Goal: Navigation & Orientation: Find specific page/section

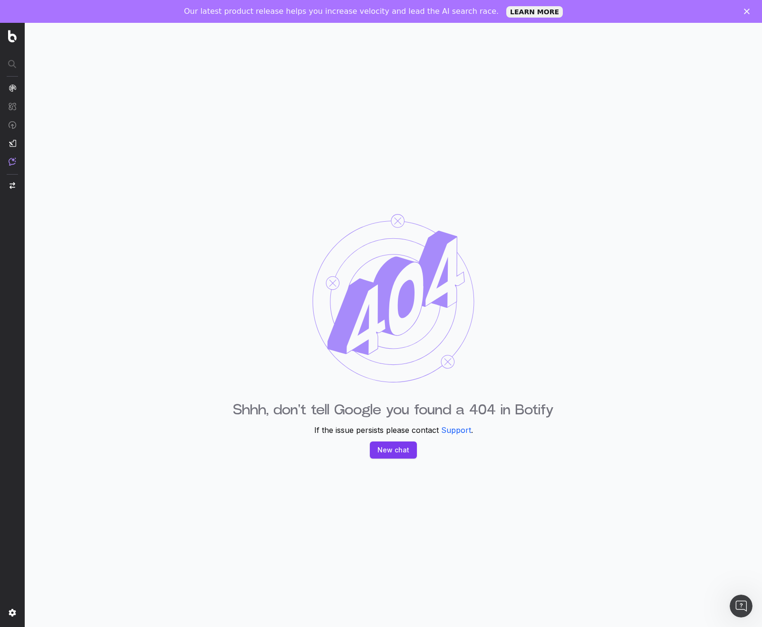
drag, startPoint x: 433, startPoint y: 162, endPoint x: 358, endPoint y: 95, distance: 100.4
click at [432, 162] on div "Shhh, don't tell Google you found a 404 in Botify If the issue persists please …" at bounding box center [393, 336] width 737 height 627
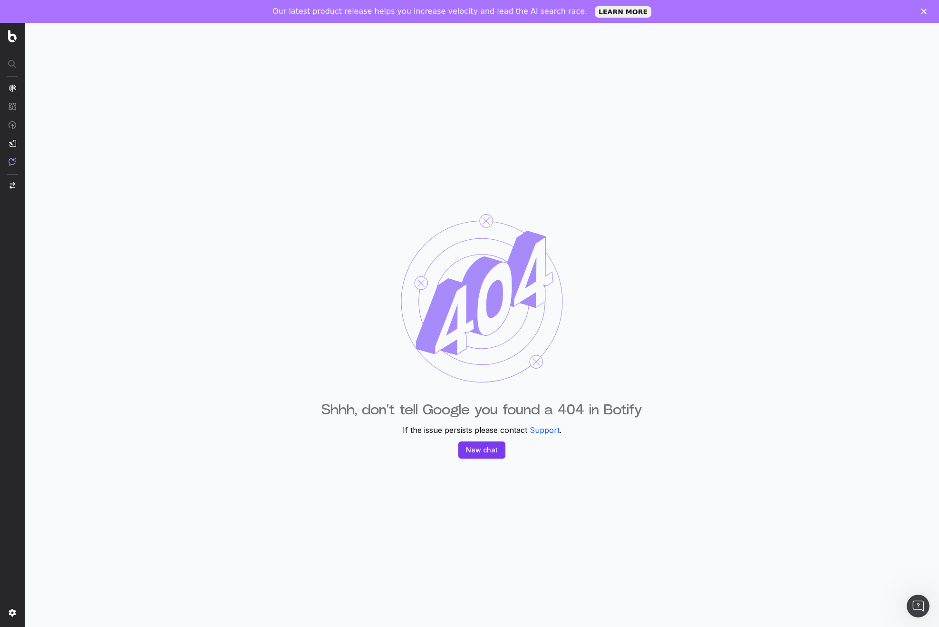
click at [527, 66] on div "Shhh, don't tell Google you found a 404 in Botify If the issue persists please …" at bounding box center [482, 336] width 914 height 627
drag, startPoint x: 504, startPoint y: 94, endPoint x: 498, endPoint y: 90, distance: 7.4
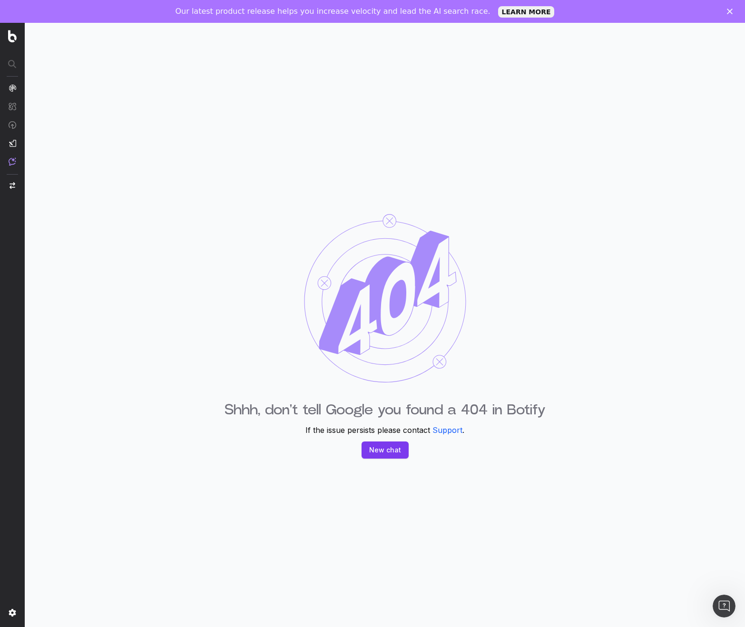
drag, startPoint x: 273, startPoint y: 153, endPoint x: 268, endPoint y: 159, distance: 8.8
